Goal: Information Seeking & Learning: Learn about a topic

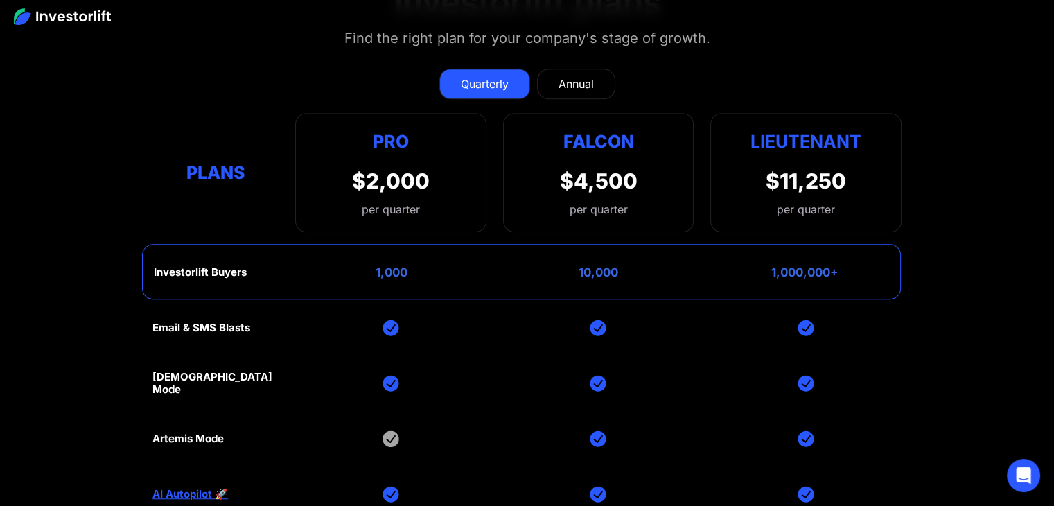
scroll to position [6209, 0]
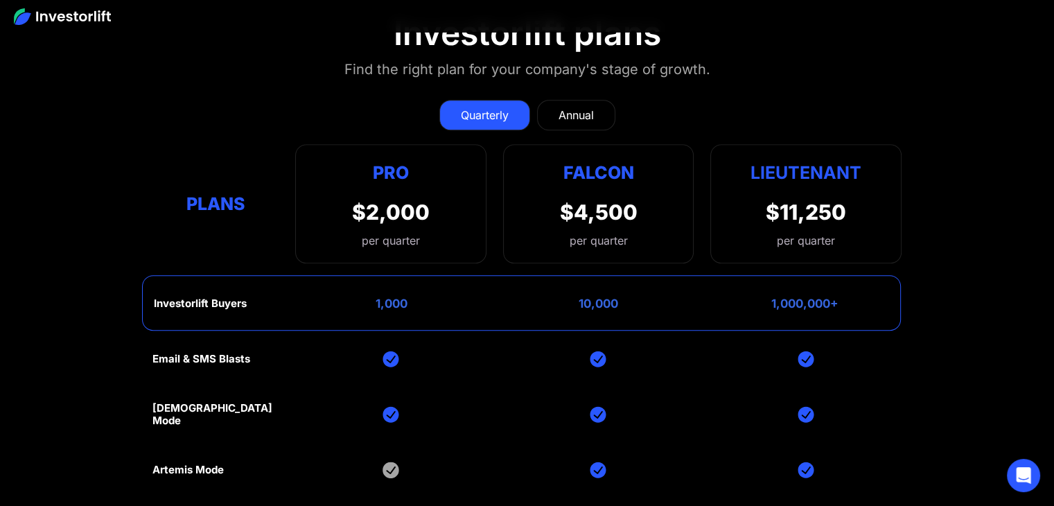
click at [568, 107] on div "Annual" at bounding box center [576, 115] width 35 height 17
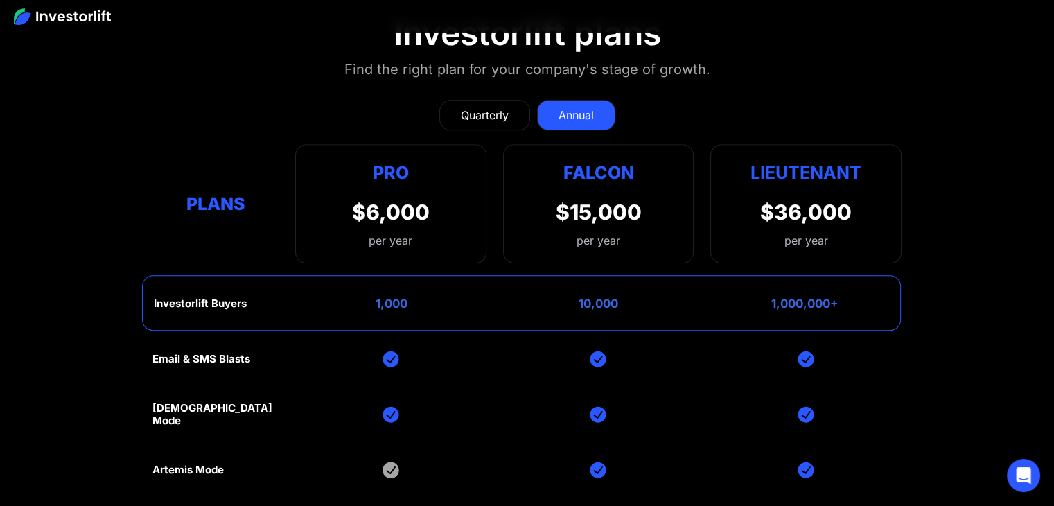
click at [498, 107] on div "Quarterly" at bounding box center [485, 115] width 48 height 17
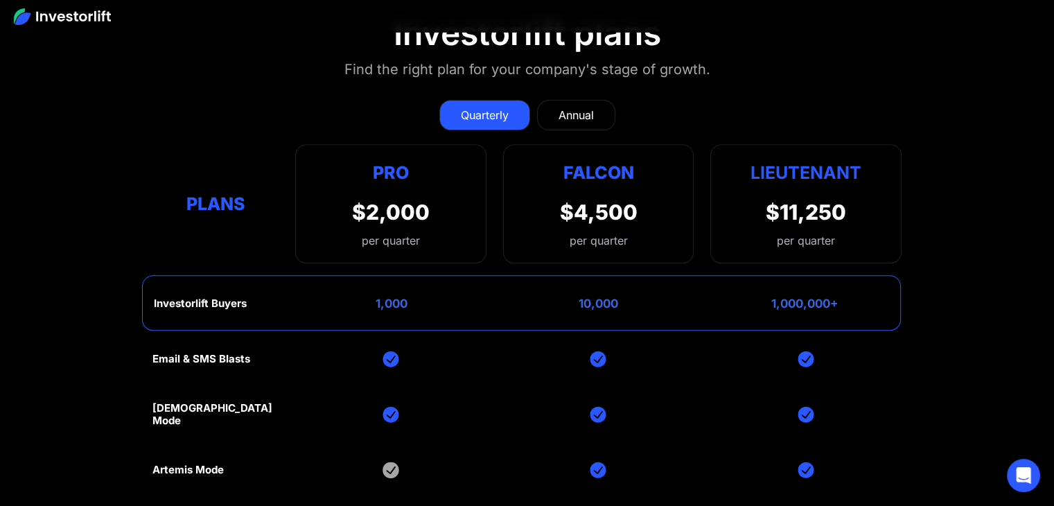
click at [498, 107] on div "Quarterly" at bounding box center [485, 115] width 48 height 17
click at [575, 107] on div "Annual" at bounding box center [576, 115] width 35 height 17
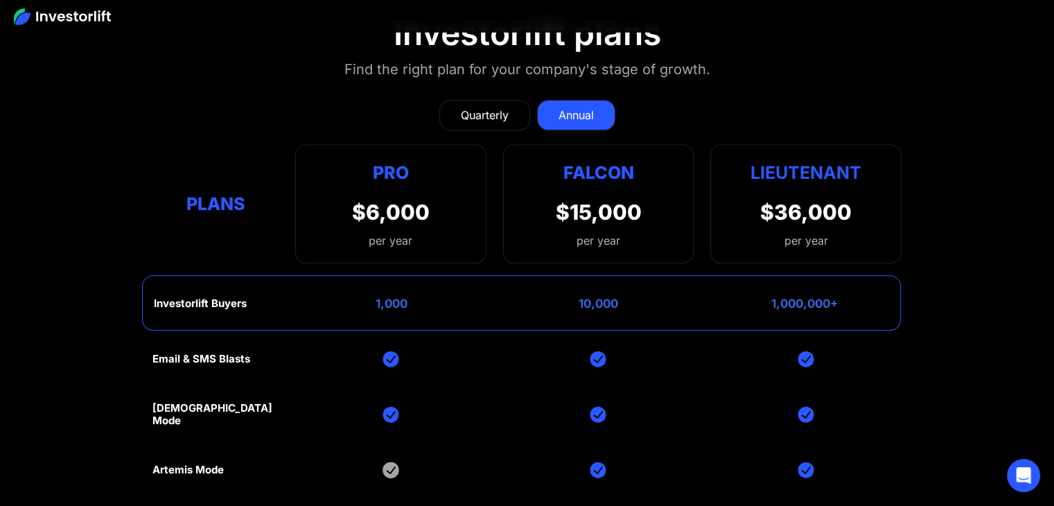
click at [503, 107] on div "Quarterly" at bounding box center [485, 115] width 48 height 17
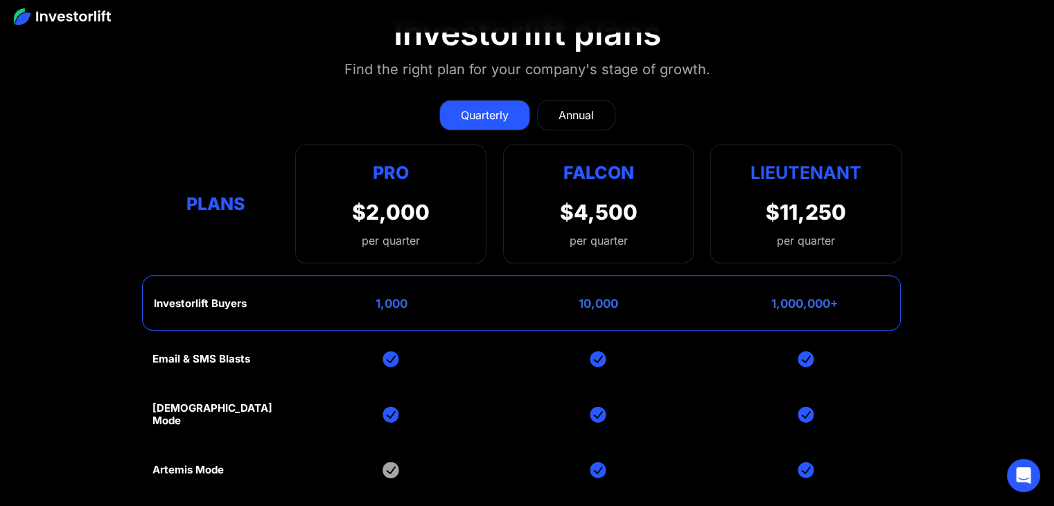
scroll to position [6347, 0]
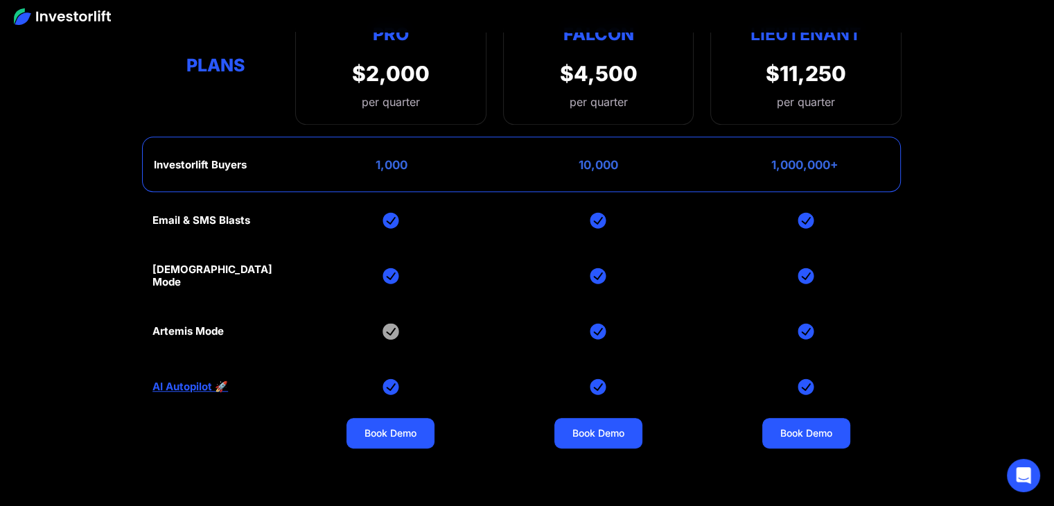
click at [392, 323] on img at bounding box center [391, 331] width 17 height 17
click at [399, 418] on link "Book Demo" at bounding box center [391, 433] width 88 height 30
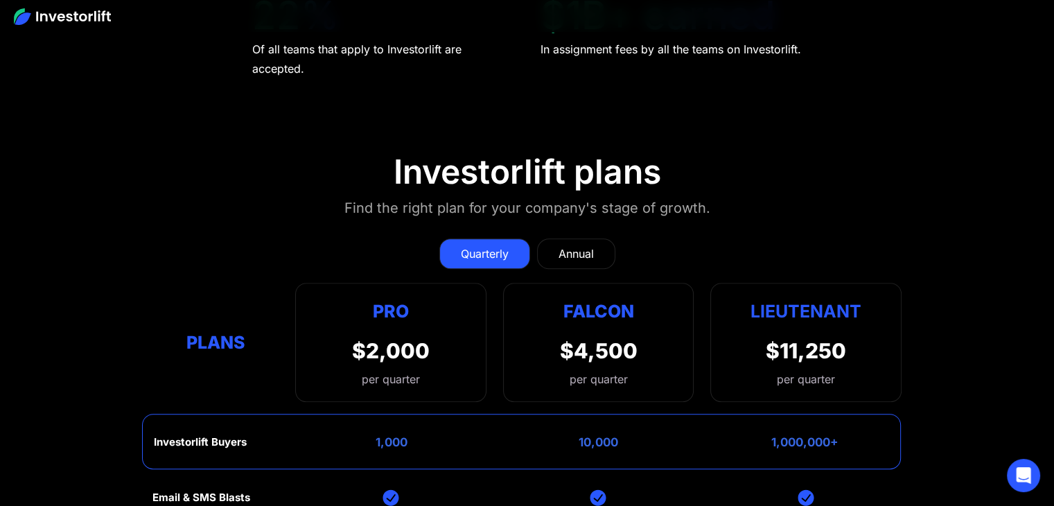
scroll to position [6139, 0]
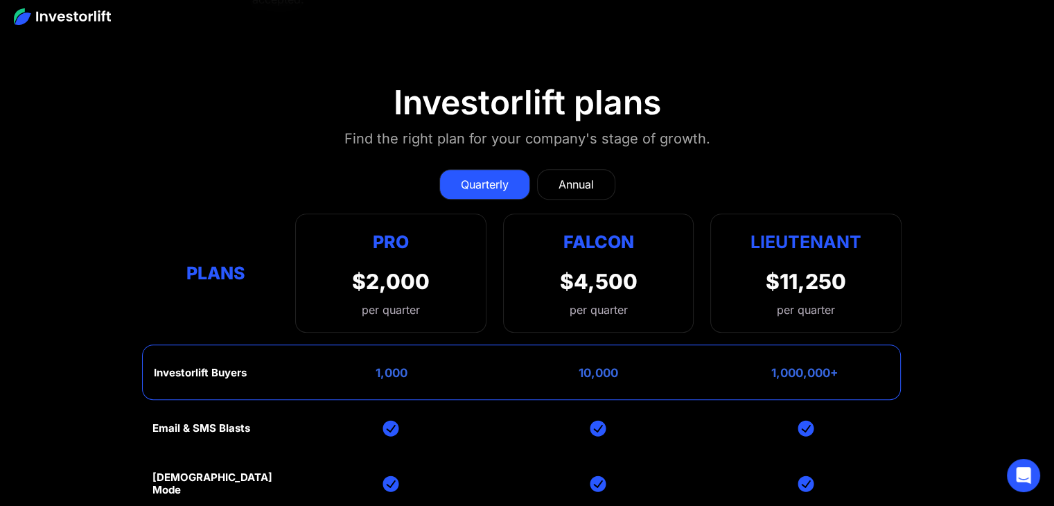
click at [593, 169] on link "Annual" at bounding box center [576, 184] width 78 height 30
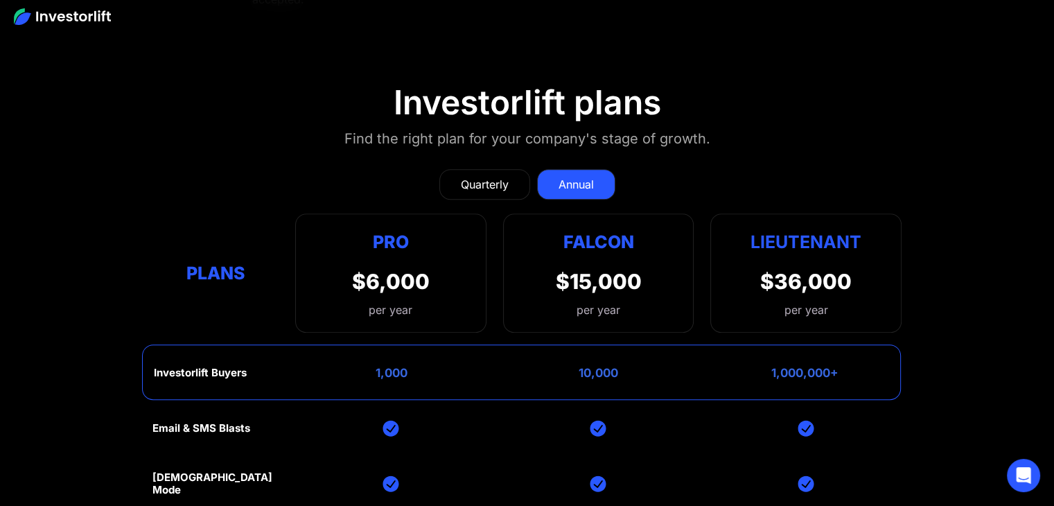
click at [504, 176] on div "Quarterly" at bounding box center [485, 184] width 48 height 17
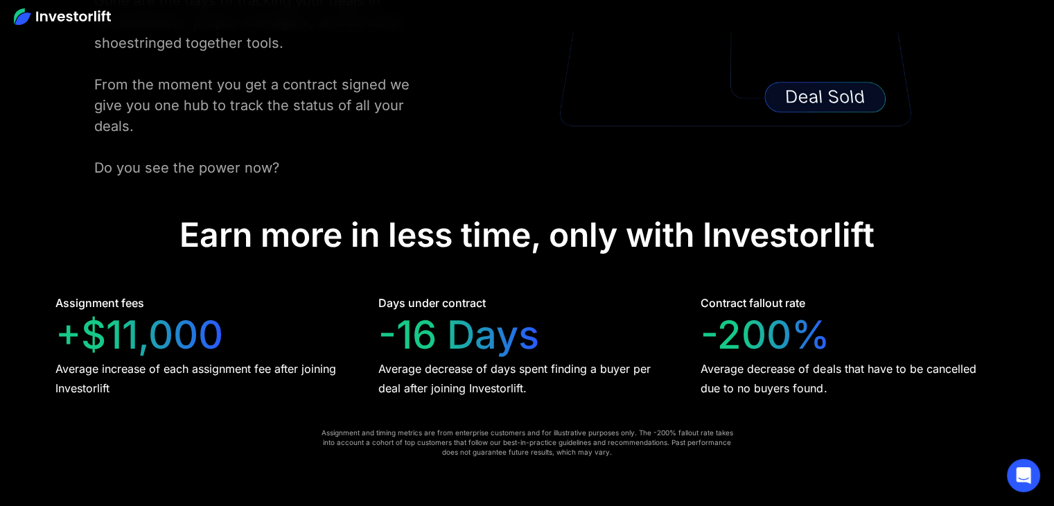
scroll to position [2495, 0]
